Goal: Information Seeking & Learning: Learn about a topic

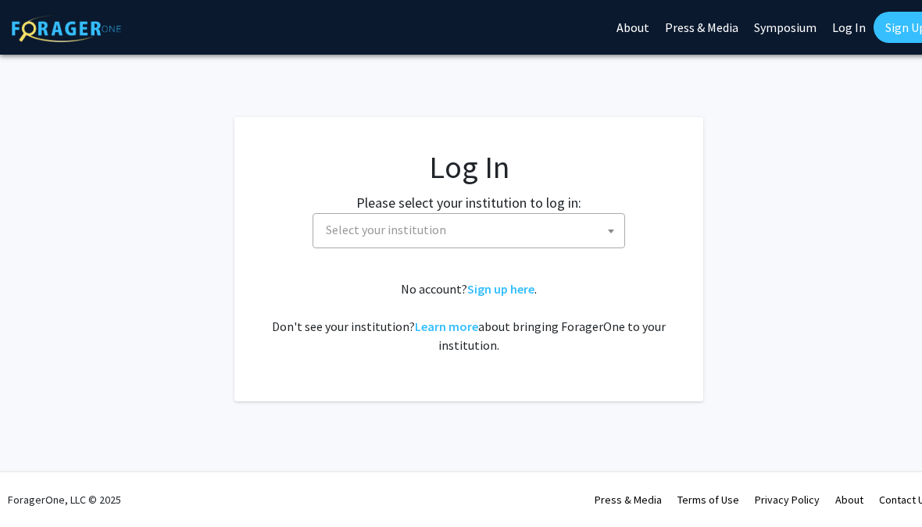
select select
click at [540, 224] on span "Select your institution" at bounding box center [472, 230] width 305 height 32
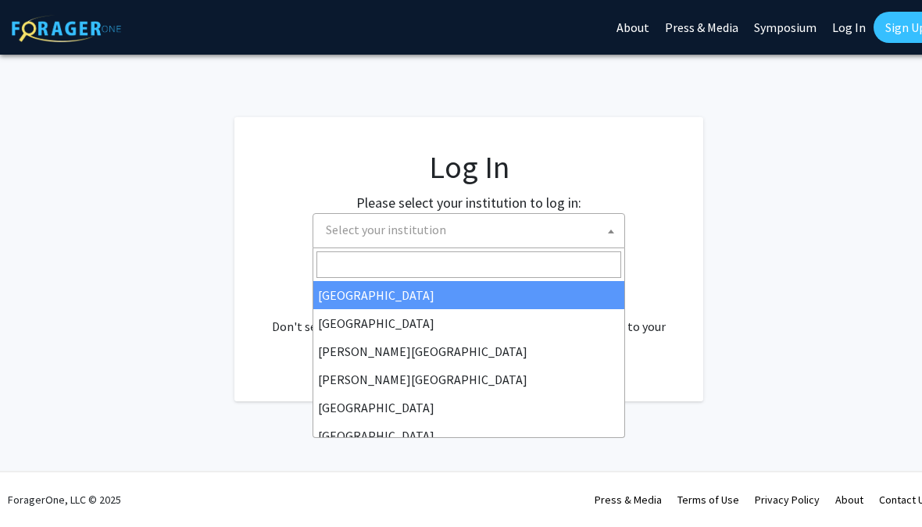
click at [491, 270] on input "Search" at bounding box center [468, 265] width 305 height 27
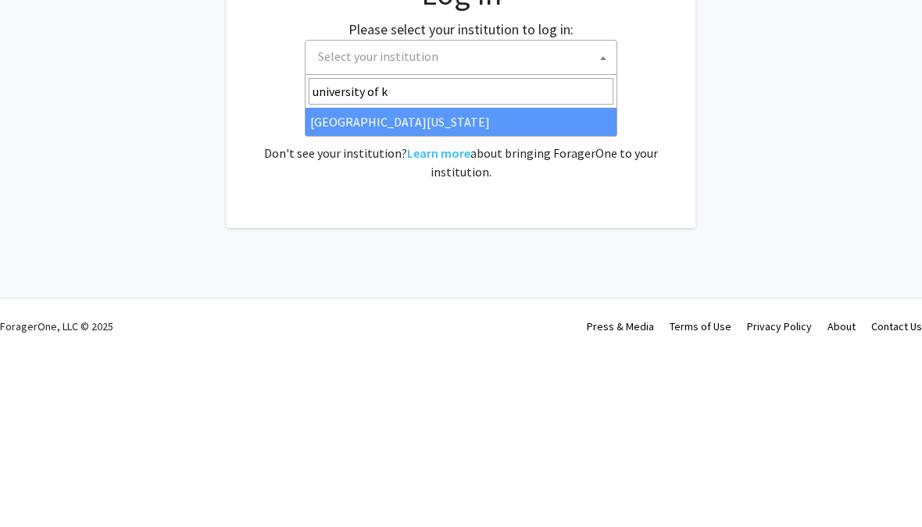
type input "university of ke"
select select "13"
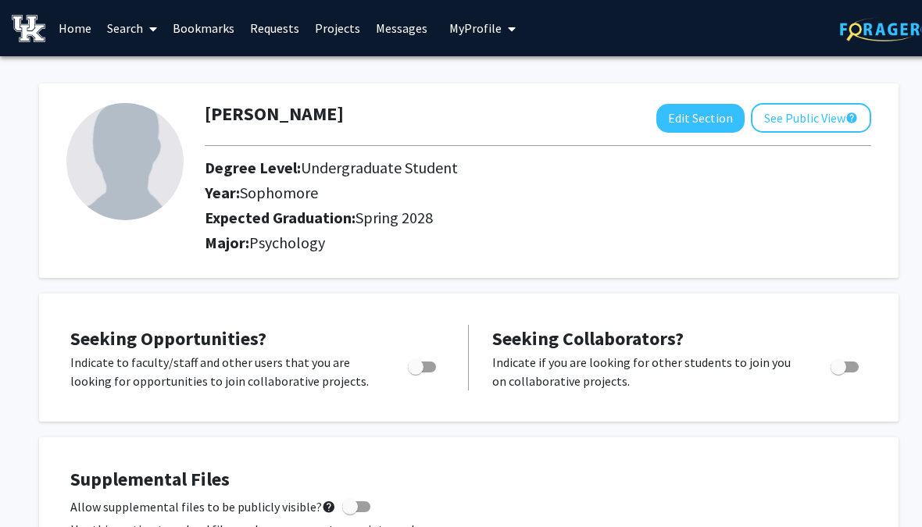
click at [120, 185] on img at bounding box center [124, 161] width 117 height 117
click at [708, 126] on button "Edit Section" at bounding box center [700, 118] width 88 height 29
select select "sophomore"
select select "41: spring_2028"
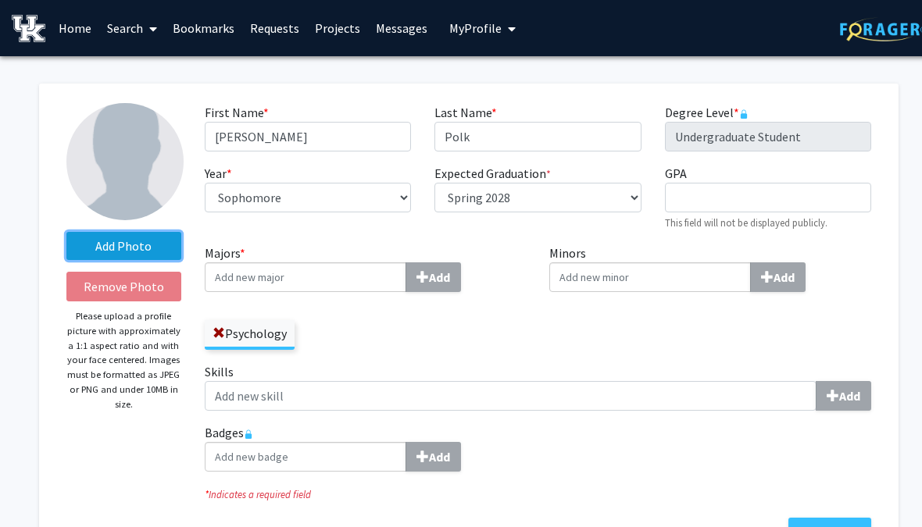
click at [156, 245] on label "Add Photo" at bounding box center [123, 246] width 115 height 28
click at [0, 0] on input "Add Photo" at bounding box center [0, 0] width 0 height 0
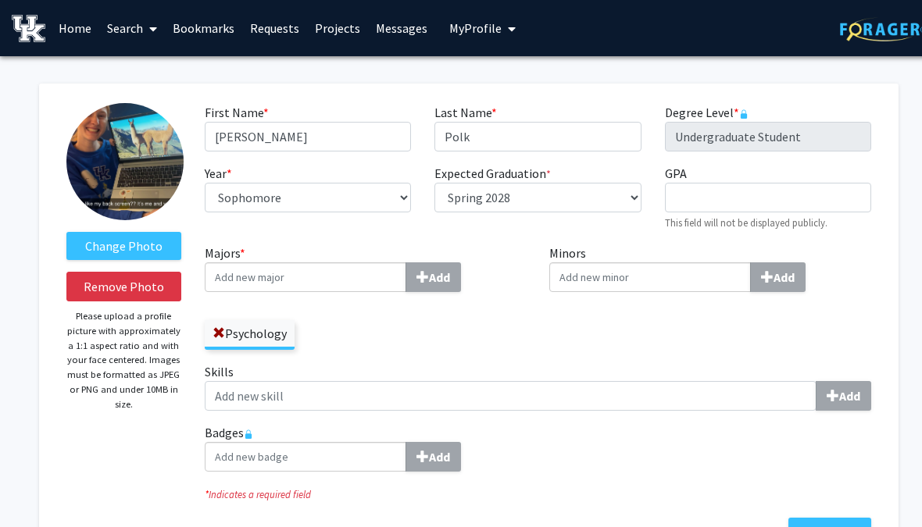
click at [139, 162] on img at bounding box center [124, 161] width 117 height 117
click at [157, 250] on label "Change Photo" at bounding box center [123, 246] width 115 height 28
click at [0, 0] on input "Change Photo" at bounding box center [0, 0] width 0 height 0
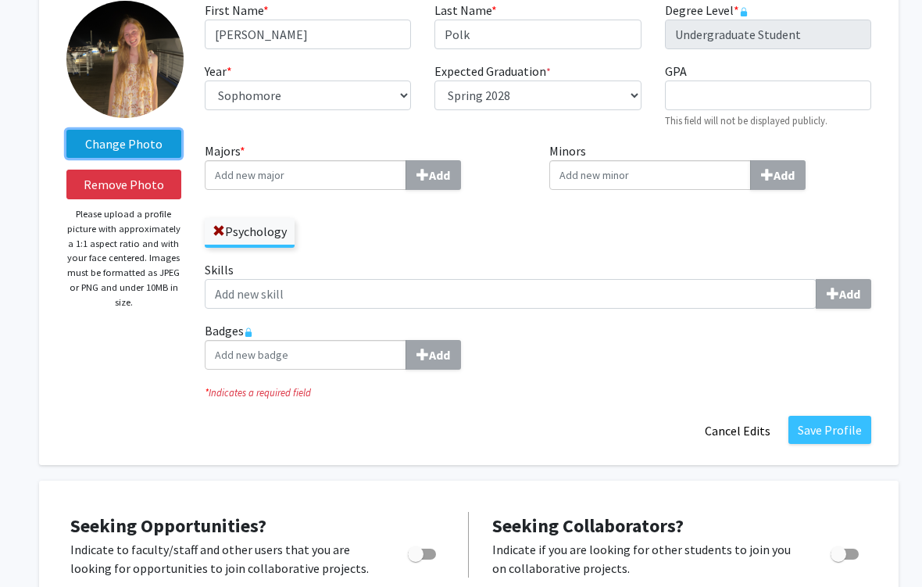
scroll to position [102, 0]
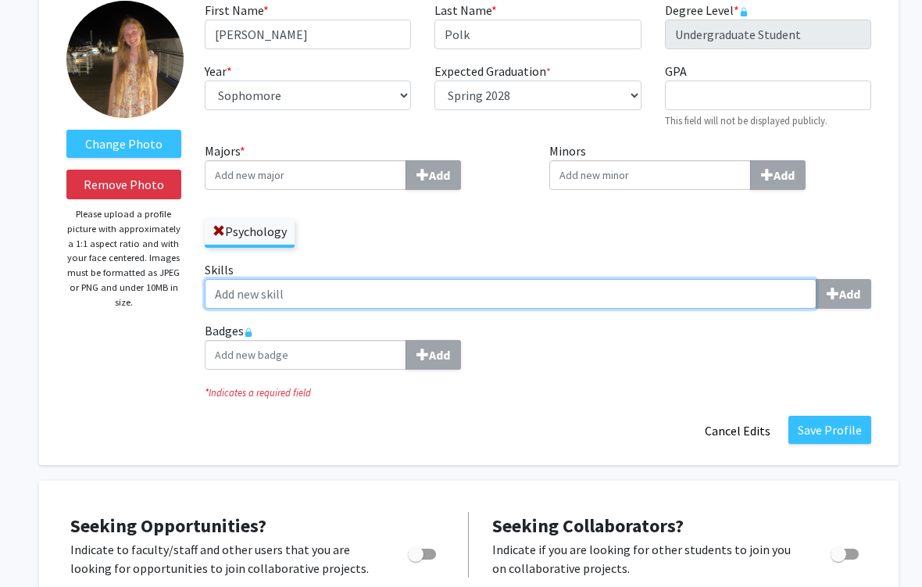
click at [728, 293] on input "Skills Add" at bounding box center [511, 294] width 612 height 30
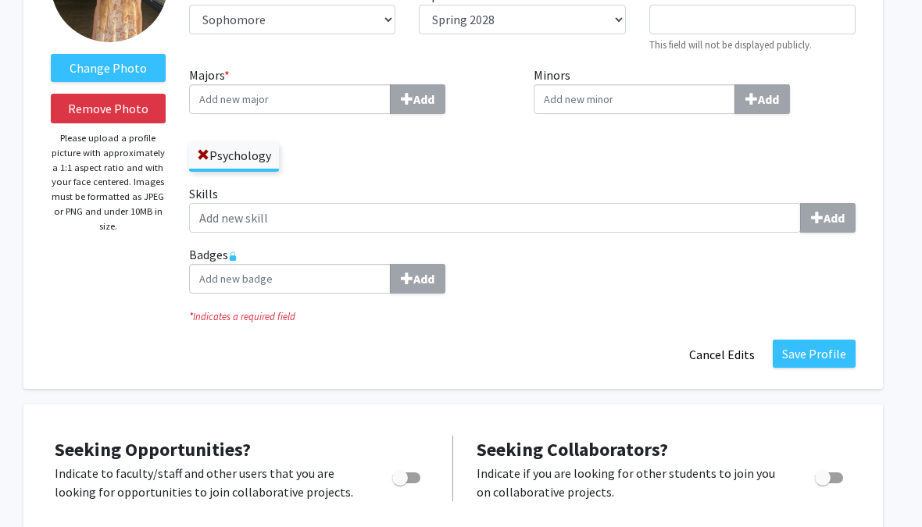
scroll to position [177, 16]
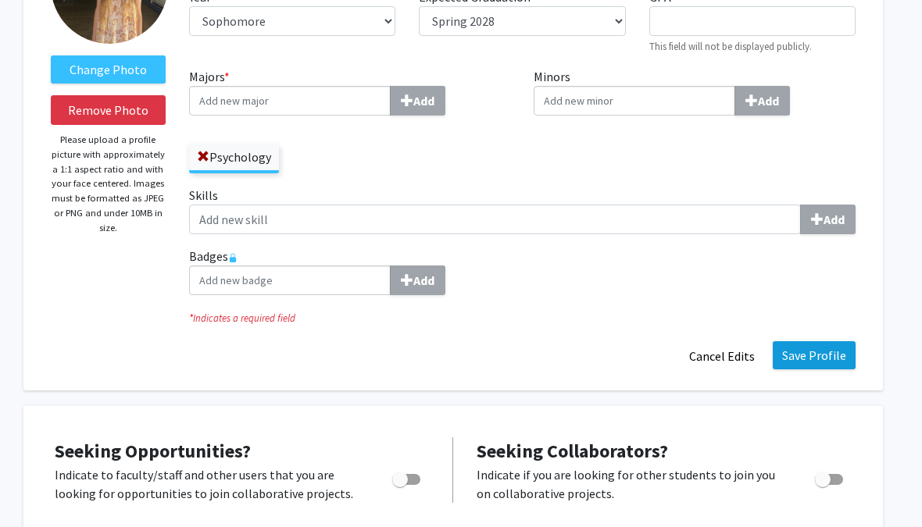
click at [839, 351] on button "Save Profile" at bounding box center [814, 355] width 83 height 28
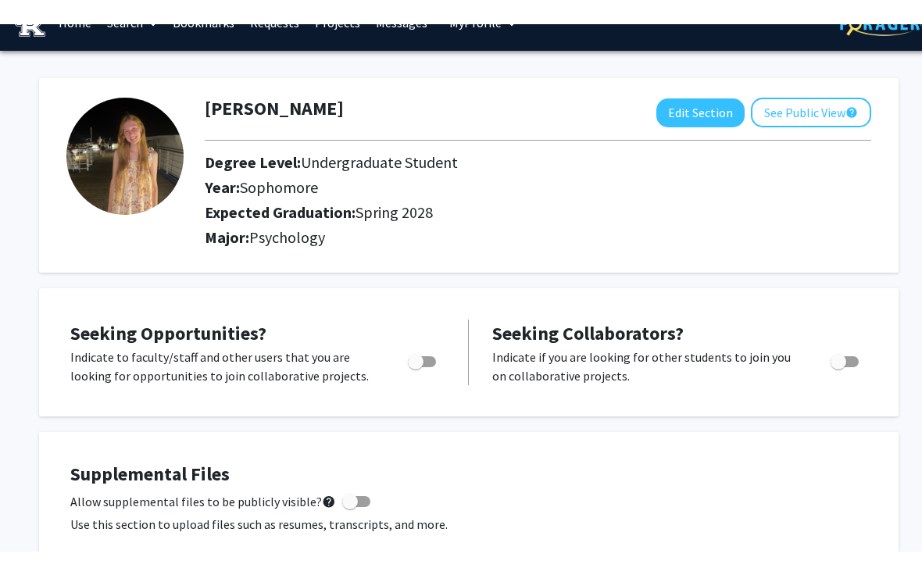
scroll to position [0, 0]
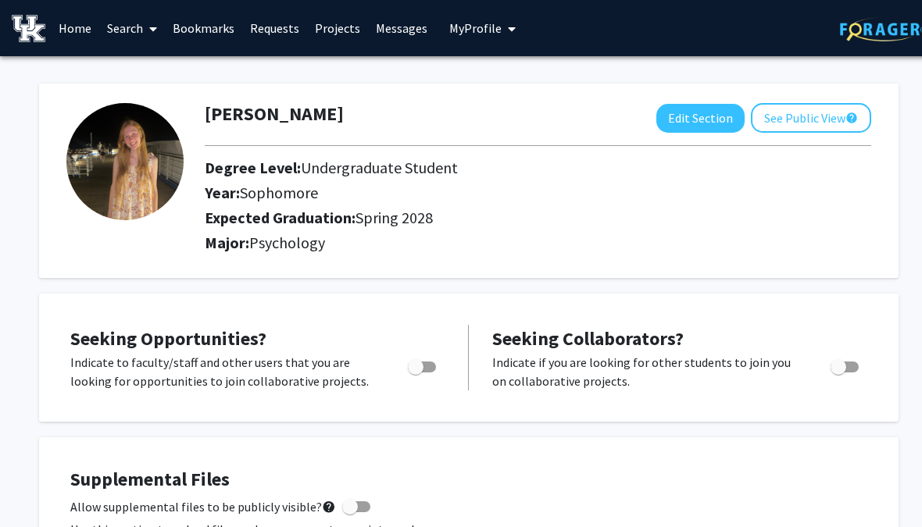
click at [287, 16] on link "Requests" at bounding box center [274, 28] width 65 height 55
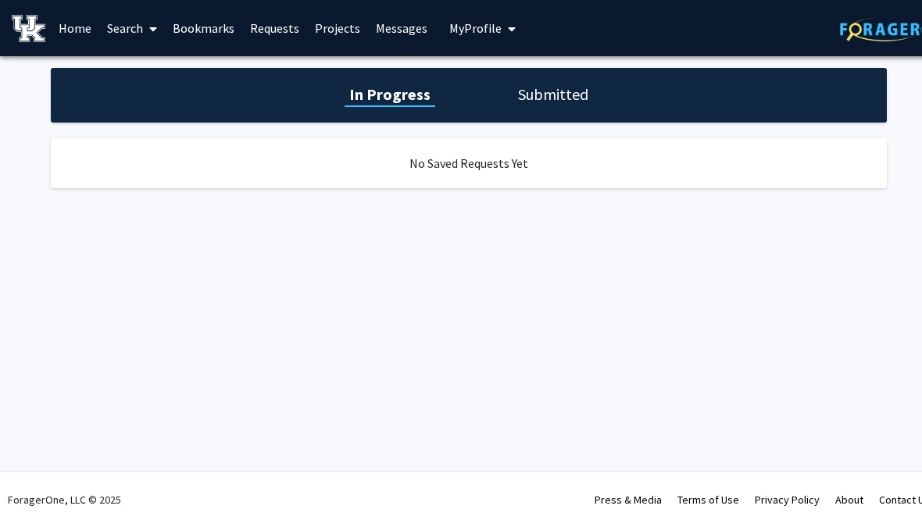
click at [348, 26] on link "Projects" at bounding box center [337, 28] width 61 height 55
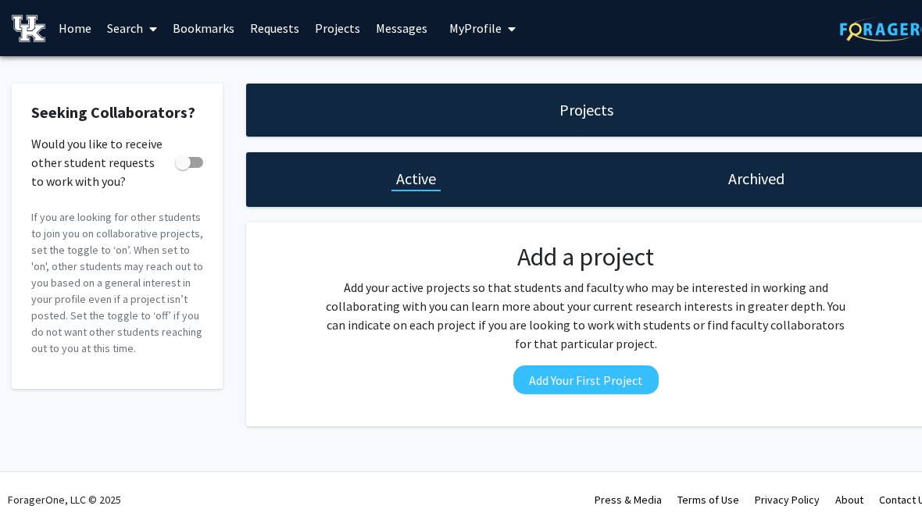
click at [141, 24] on link "Search" at bounding box center [132, 28] width 66 height 55
click at [166, 100] on span "Students" at bounding box center [146, 102] width 95 height 31
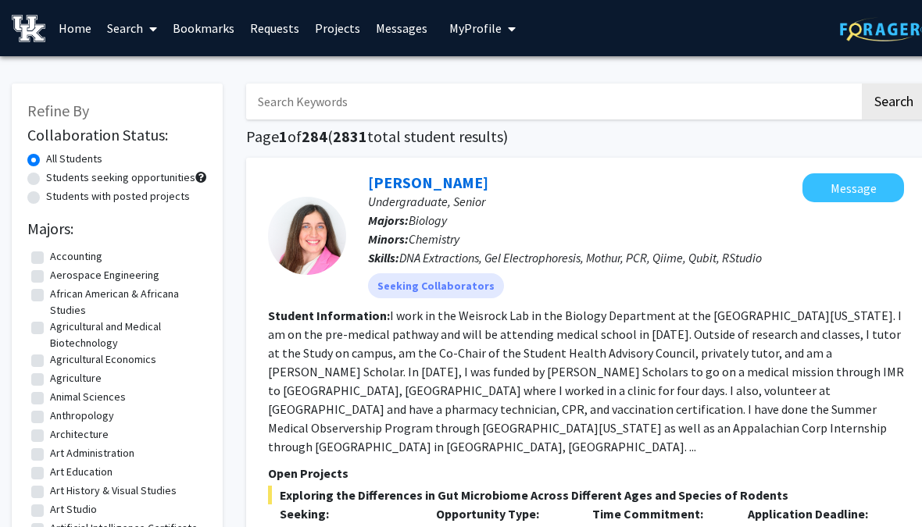
click at [148, 24] on span at bounding box center [150, 29] width 14 height 55
click at [169, 72] on span "Faculty/Staff" at bounding box center [156, 71] width 115 height 31
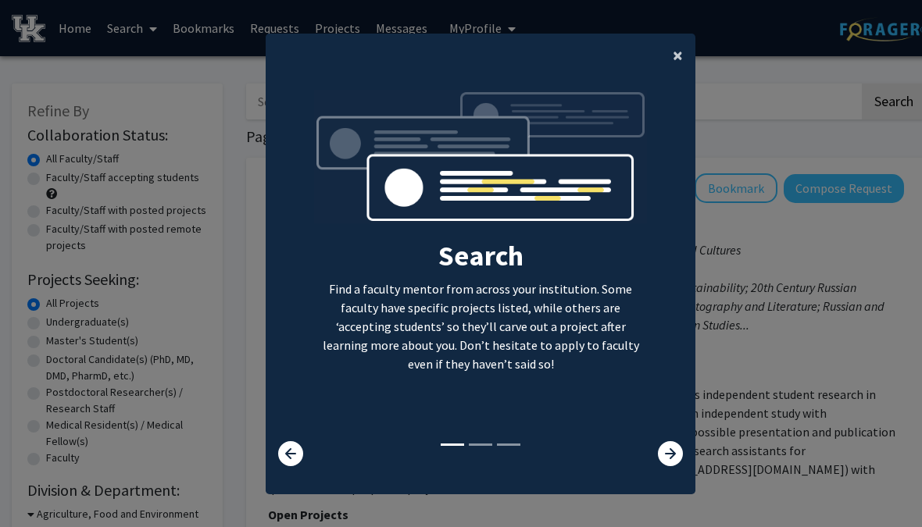
click at [680, 52] on span "×" at bounding box center [678, 55] width 10 height 24
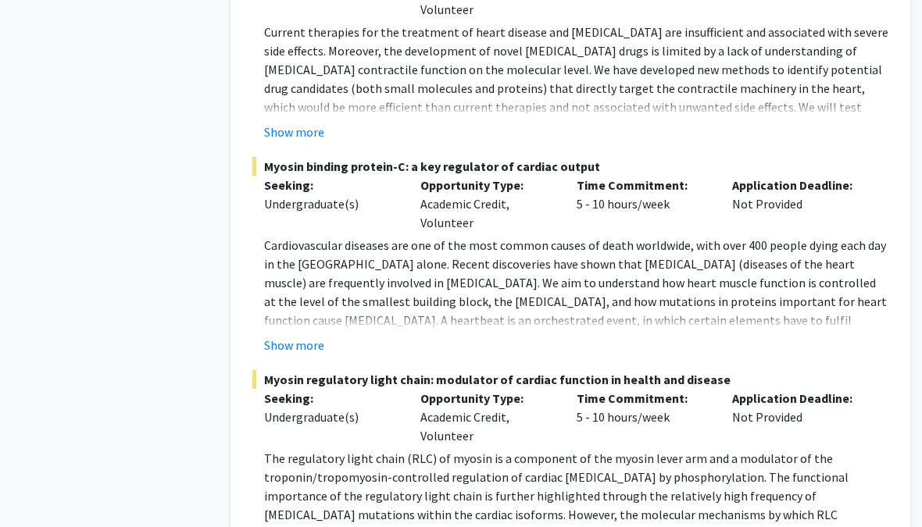
scroll to position [8388, 16]
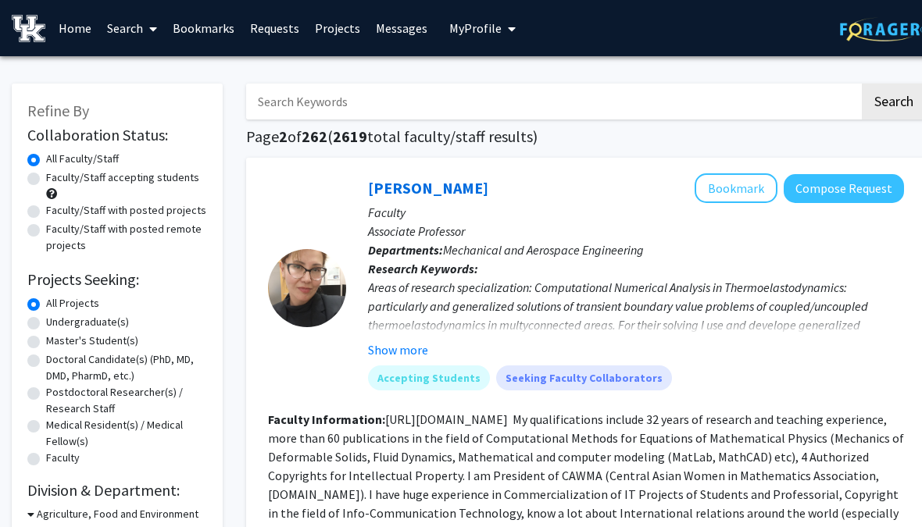
click at [46, 225] on label "Faculty/Staff with posted remote projects" at bounding box center [126, 237] width 161 height 33
click at [46, 225] on input "Faculty/Staff with posted remote projects" at bounding box center [51, 226] width 10 height 10
radio input "true"
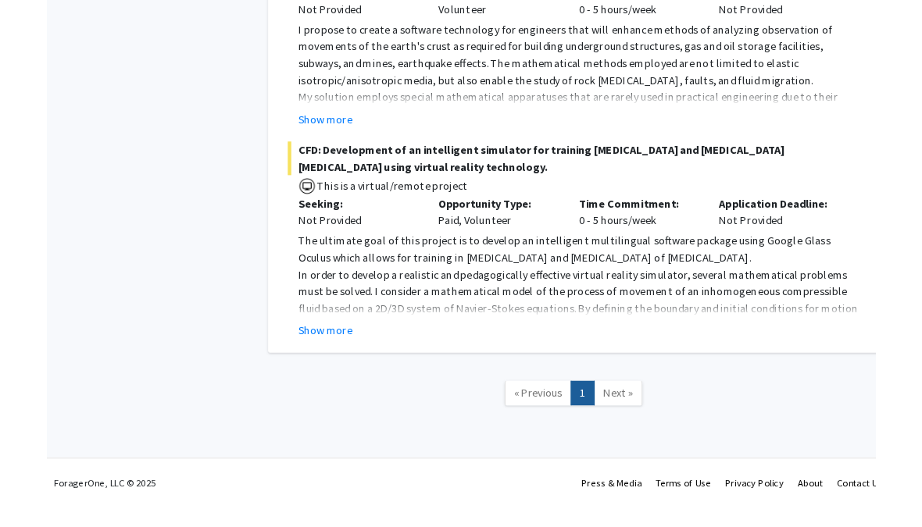
scroll to position [2394, 0]
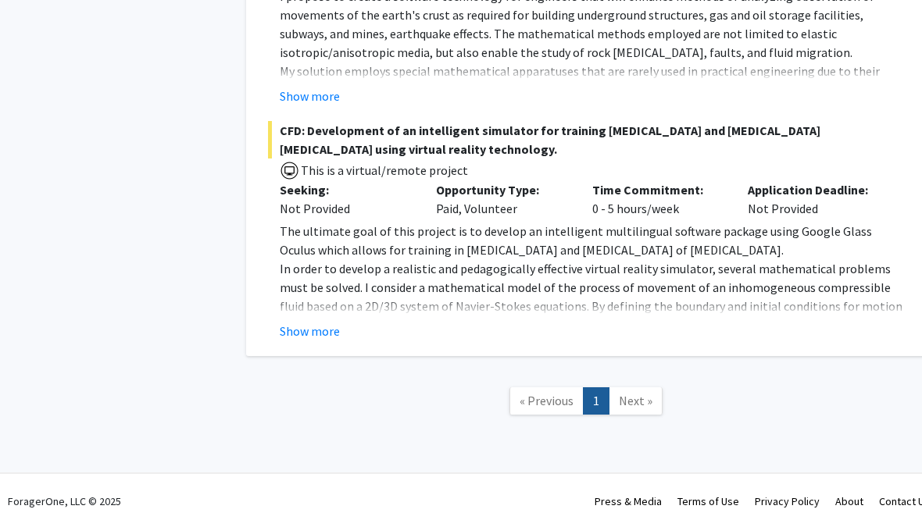
click at [655, 399] on link "Next »" at bounding box center [636, 400] width 54 height 27
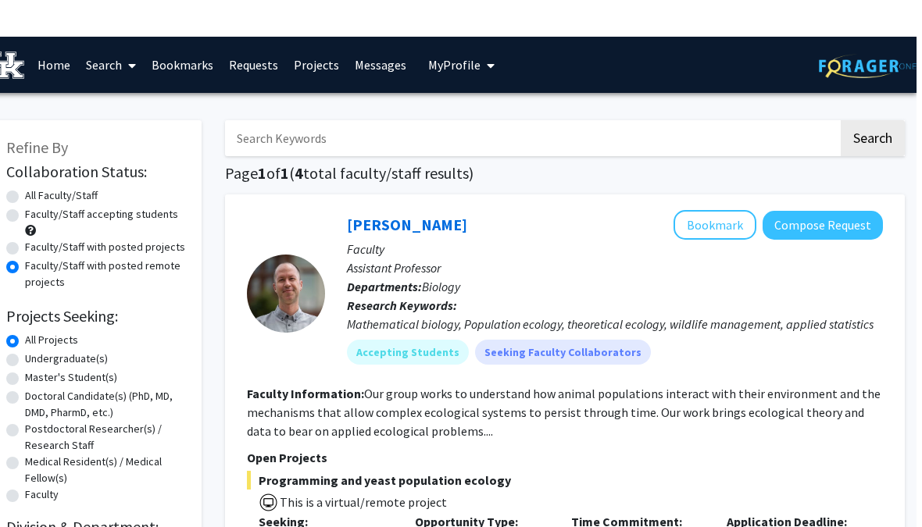
scroll to position [0, 0]
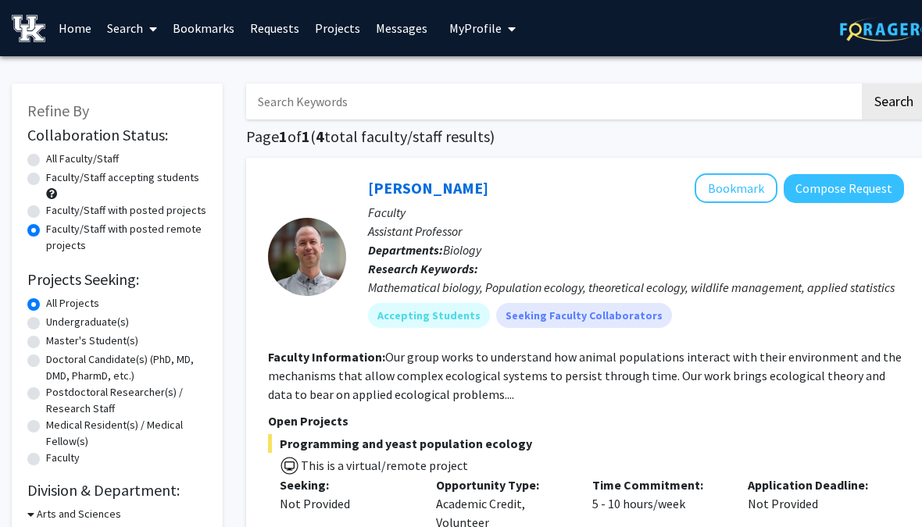
click at [46, 177] on label "Faculty/Staff accepting students" at bounding box center [122, 178] width 153 height 16
click at [46, 177] on input "Faculty/Staff accepting students" at bounding box center [51, 175] width 10 height 10
radio input "true"
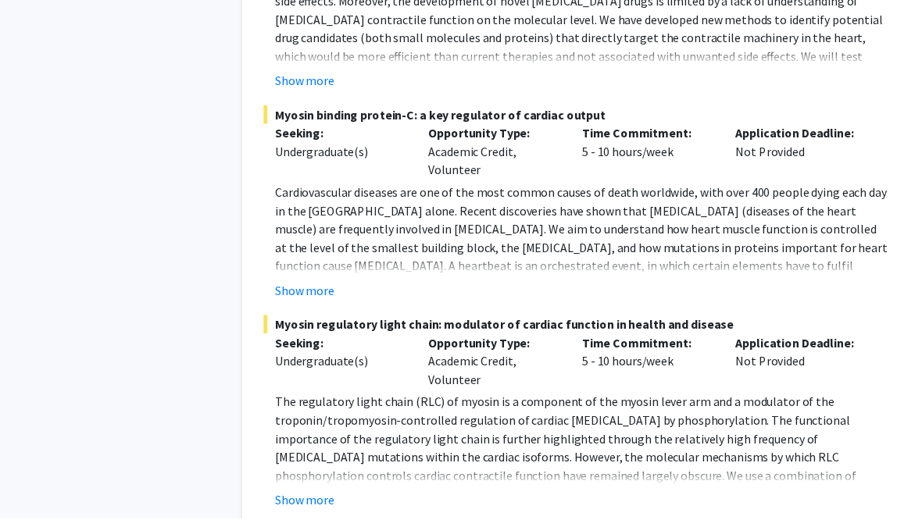
scroll to position [8379, 0]
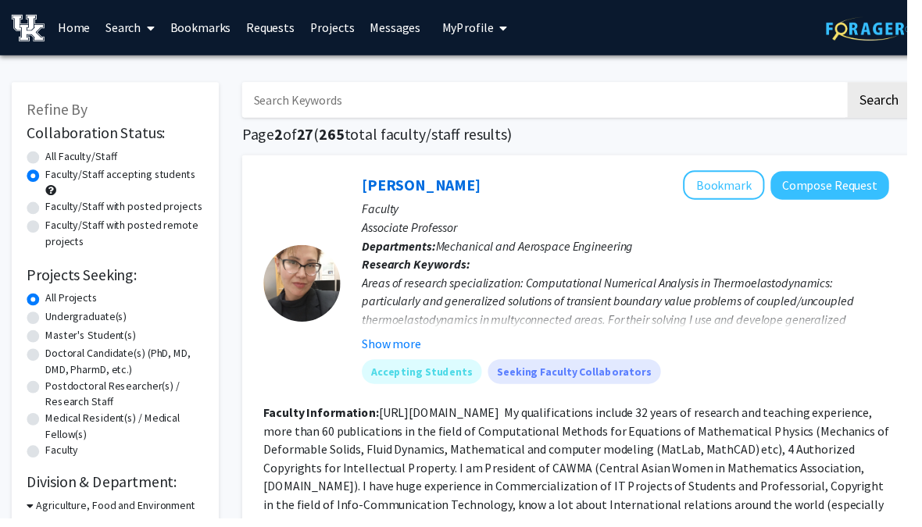
click at [766, 98] on input "Search Keywords" at bounding box center [552, 102] width 613 height 36
type input "Psychology"
click at [893, 100] on button "Search" at bounding box center [894, 102] width 64 height 36
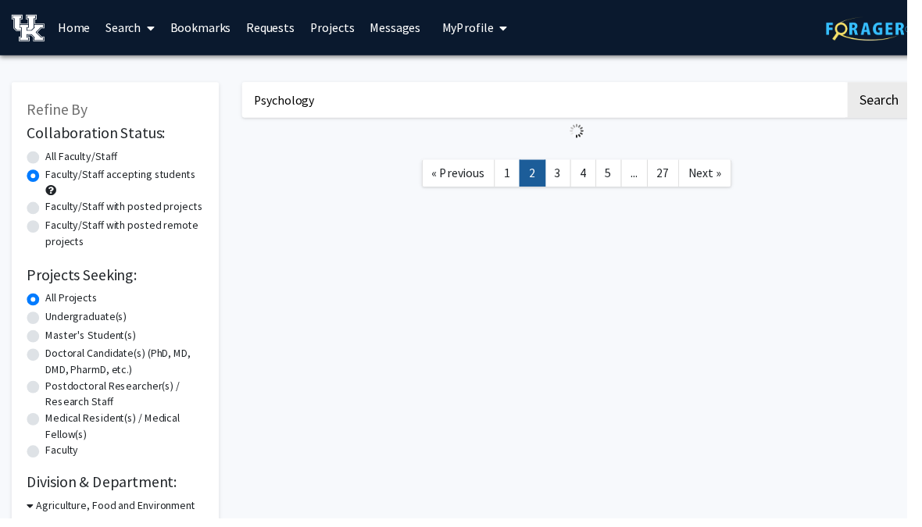
radio input "true"
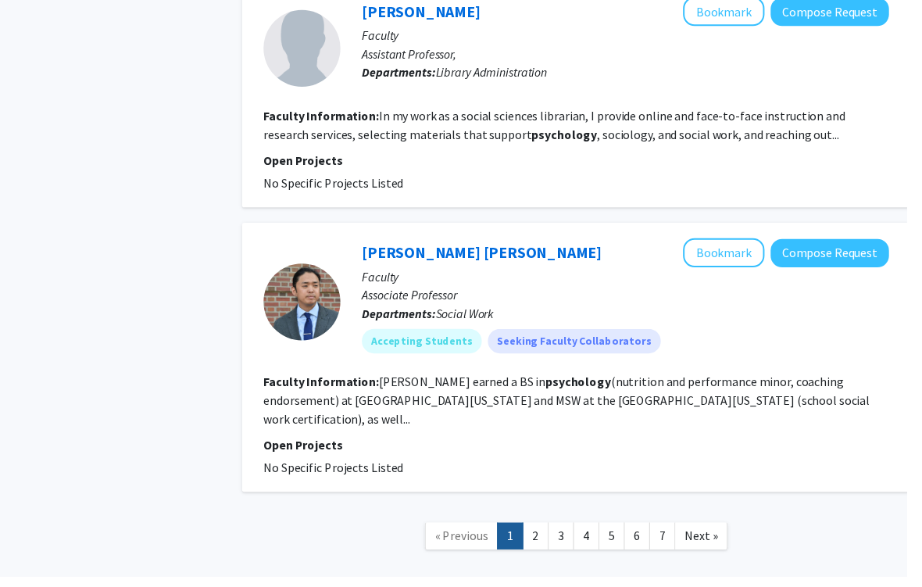
scroll to position [2584, 0]
click at [722, 527] on link "Next »" at bounding box center [713, 545] width 54 height 27
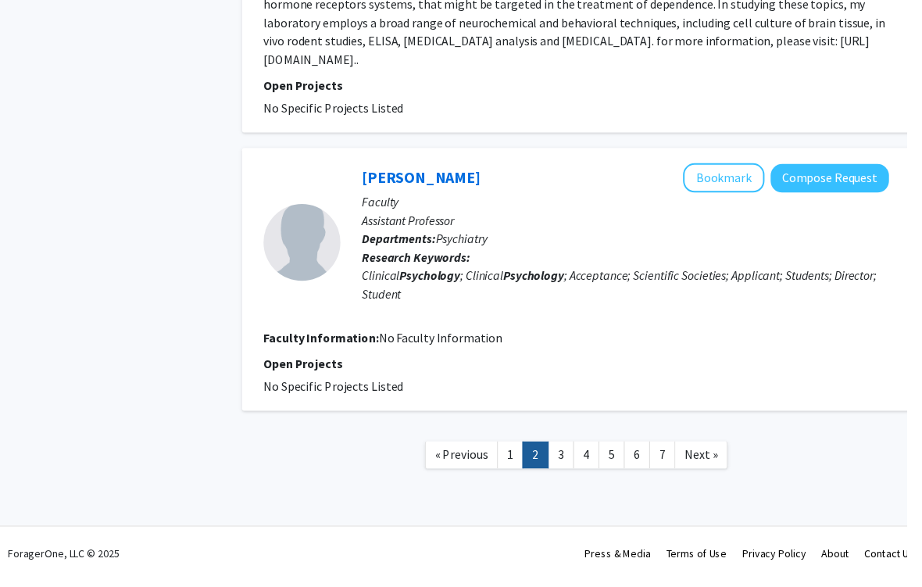
scroll to position [2803, 0]
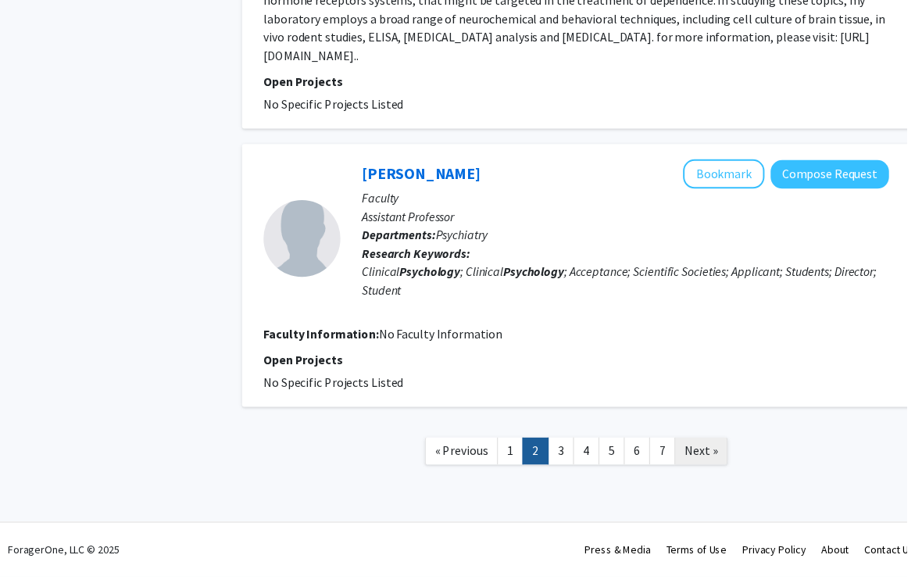
click at [734, 473] on link "Next »" at bounding box center [713, 458] width 54 height 27
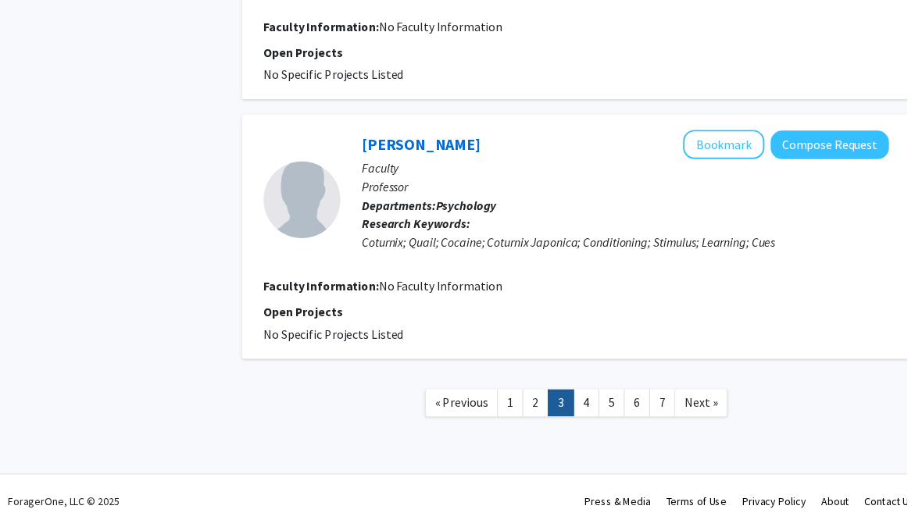
scroll to position [2709, 0]
click at [723, 412] on span "Next »" at bounding box center [713, 410] width 34 height 16
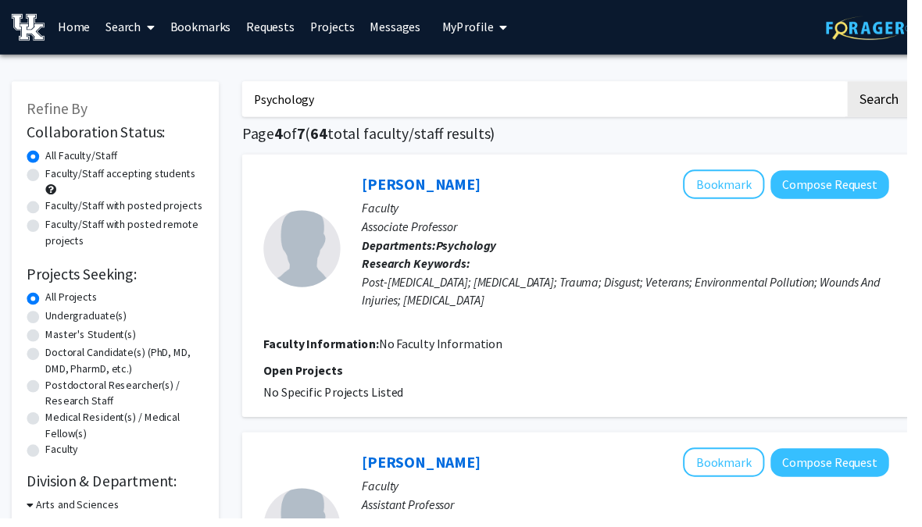
scroll to position [21, 0]
